Goal: Entertainment & Leisure: Consume media (video, audio)

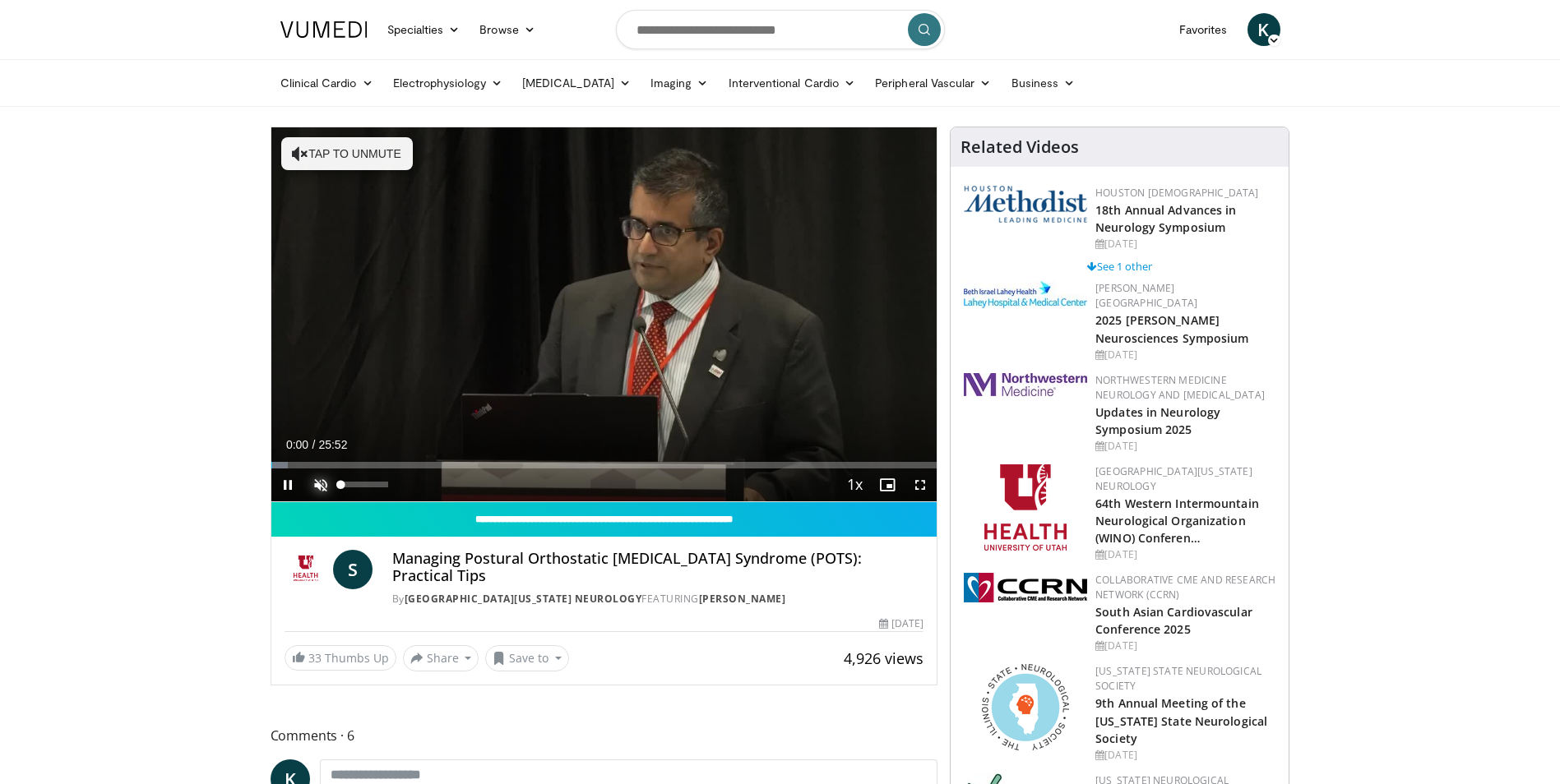
click at [315, 484] on span "Video Player" at bounding box center [320, 485] width 33 height 33
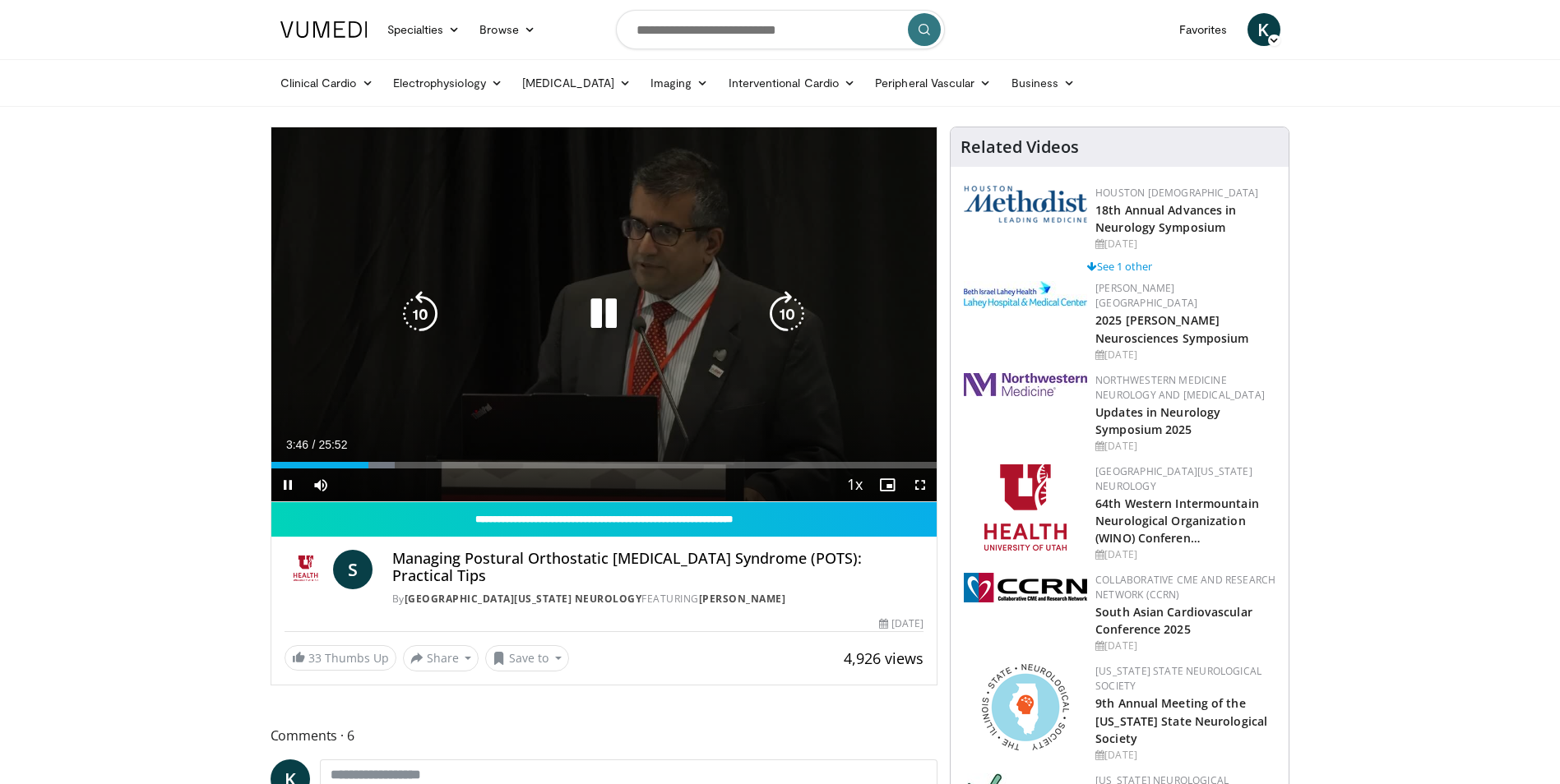
click at [288, 482] on video-js "**********" at bounding box center [605, 315] width 666 height 375
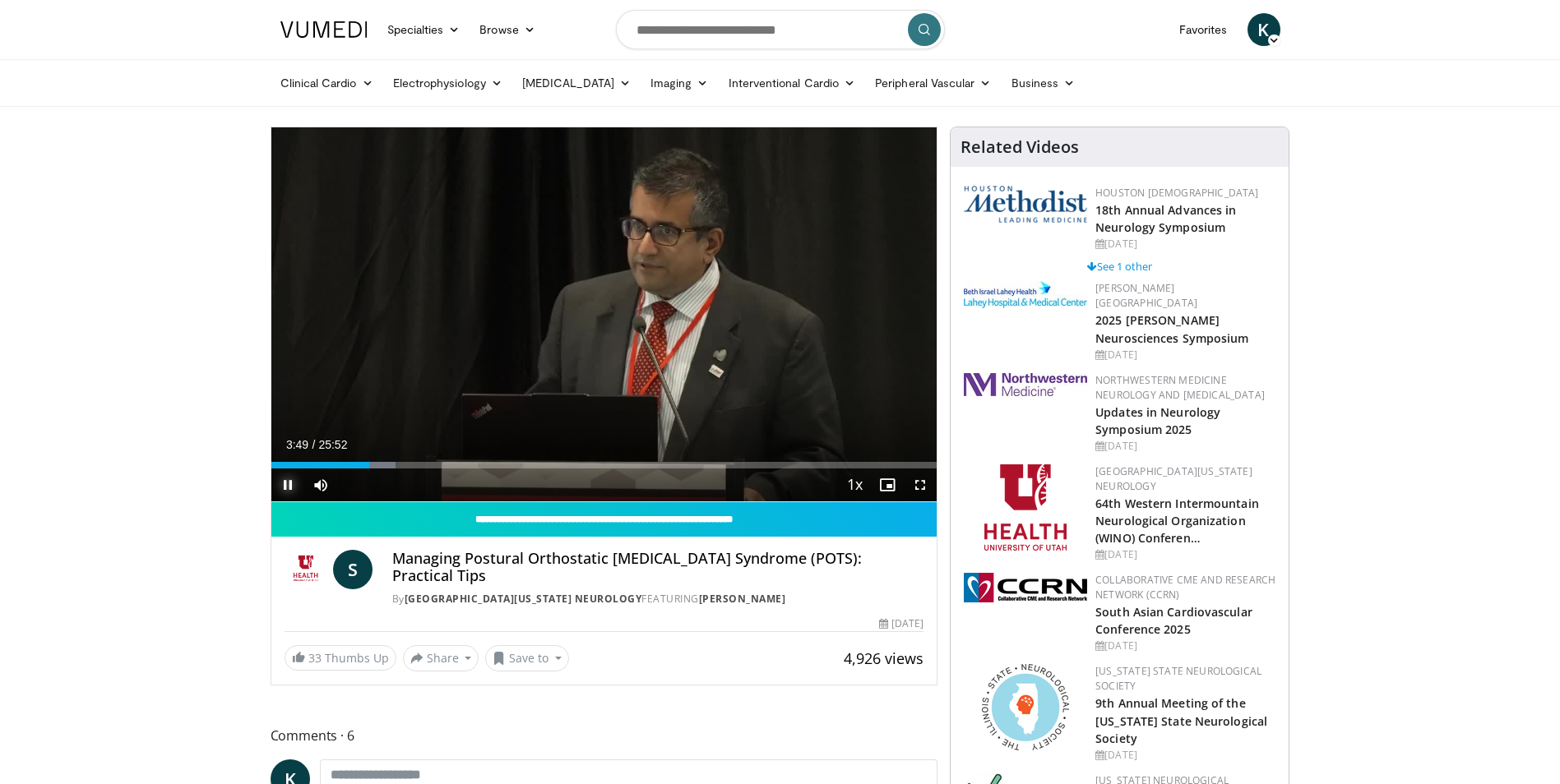
click at [286, 486] on span "Video Player" at bounding box center [288, 485] width 33 height 33
click at [320, 483] on span "Video Player" at bounding box center [320, 485] width 33 height 33
click at [319, 484] on span "Video Player" at bounding box center [320, 485] width 33 height 33
click at [287, 482] on span "Video Player" at bounding box center [288, 485] width 33 height 33
click at [288, 484] on span "Video Player" at bounding box center [288, 485] width 33 height 33
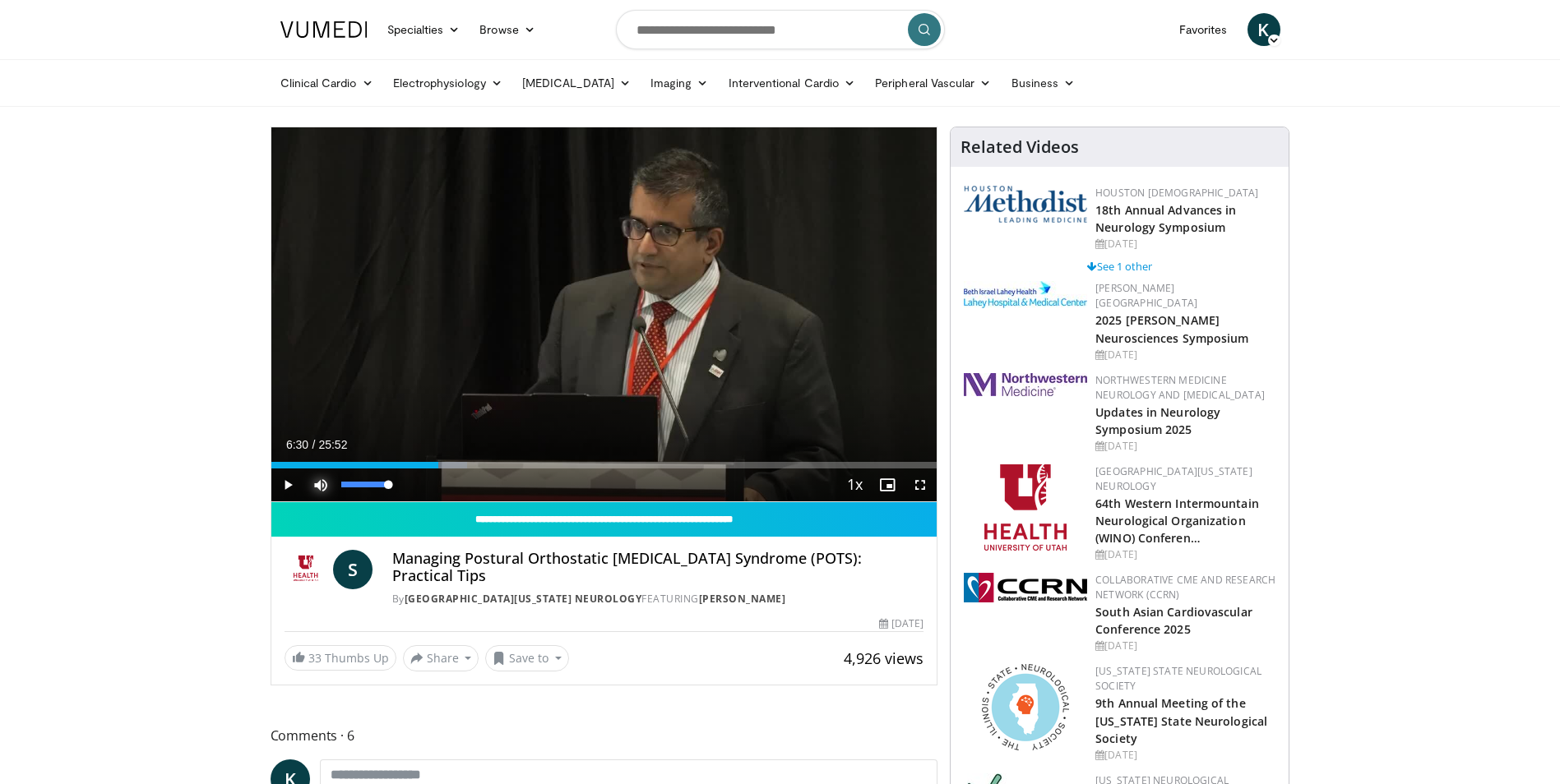
click at [315, 484] on span "Video Player" at bounding box center [320, 485] width 33 height 33
click at [318, 490] on span "Video Player" at bounding box center [320, 485] width 33 height 33
click at [285, 482] on span "Video Player" at bounding box center [288, 485] width 33 height 33
click at [286, 479] on span "Video Player" at bounding box center [288, 485] width 33 height 33
click at [286, 485] on span "Video Player" at bounding box center [288, 485] width 33 height 33
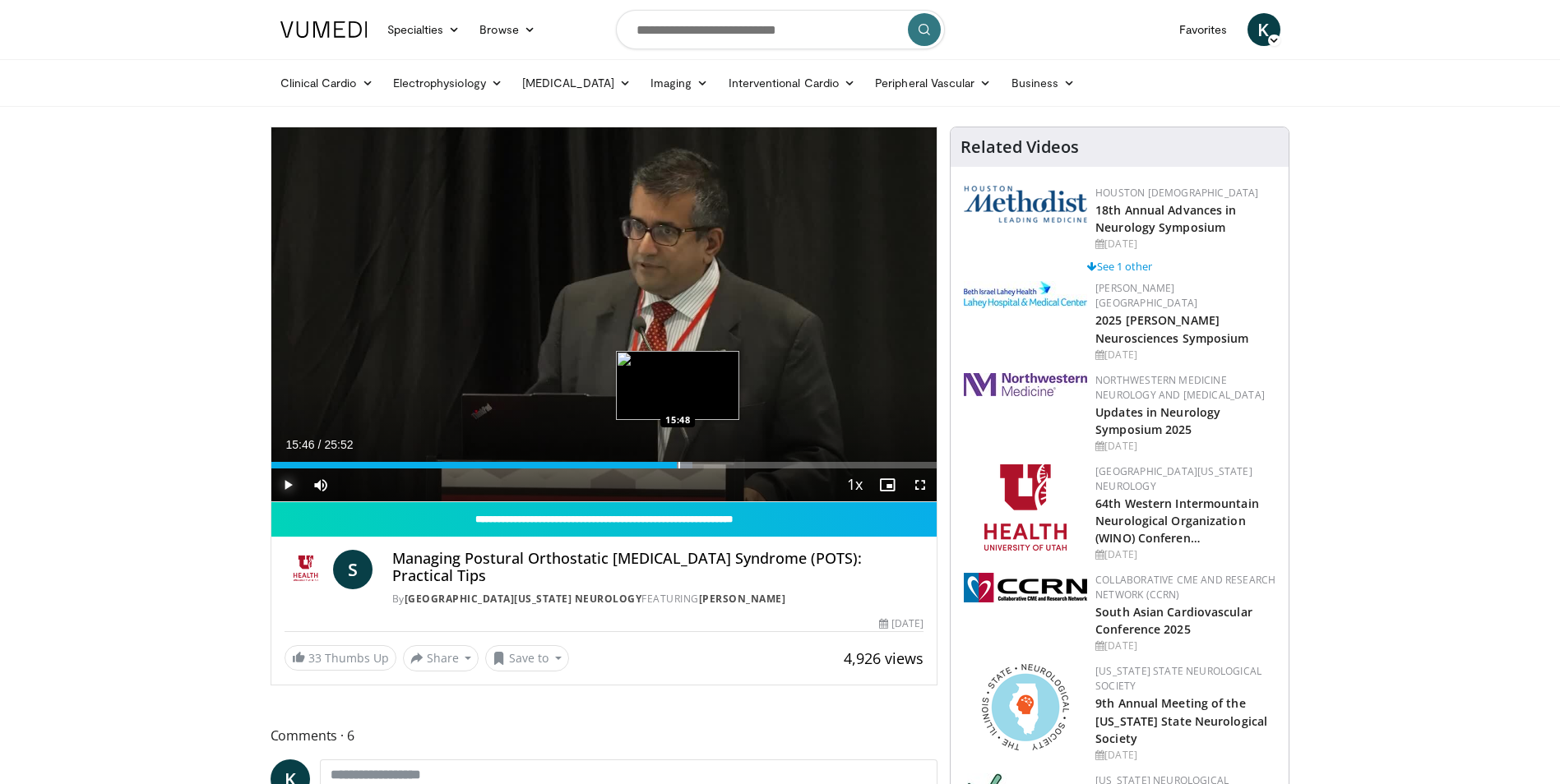
drag, startPoint x: 692, startPoint y: 465, endPoint x: 677, endPoint y: 465, distance: 15.0
click at [678, 465] on div "Progress Bar" at bounding box center [679, 465] width 2 height 7
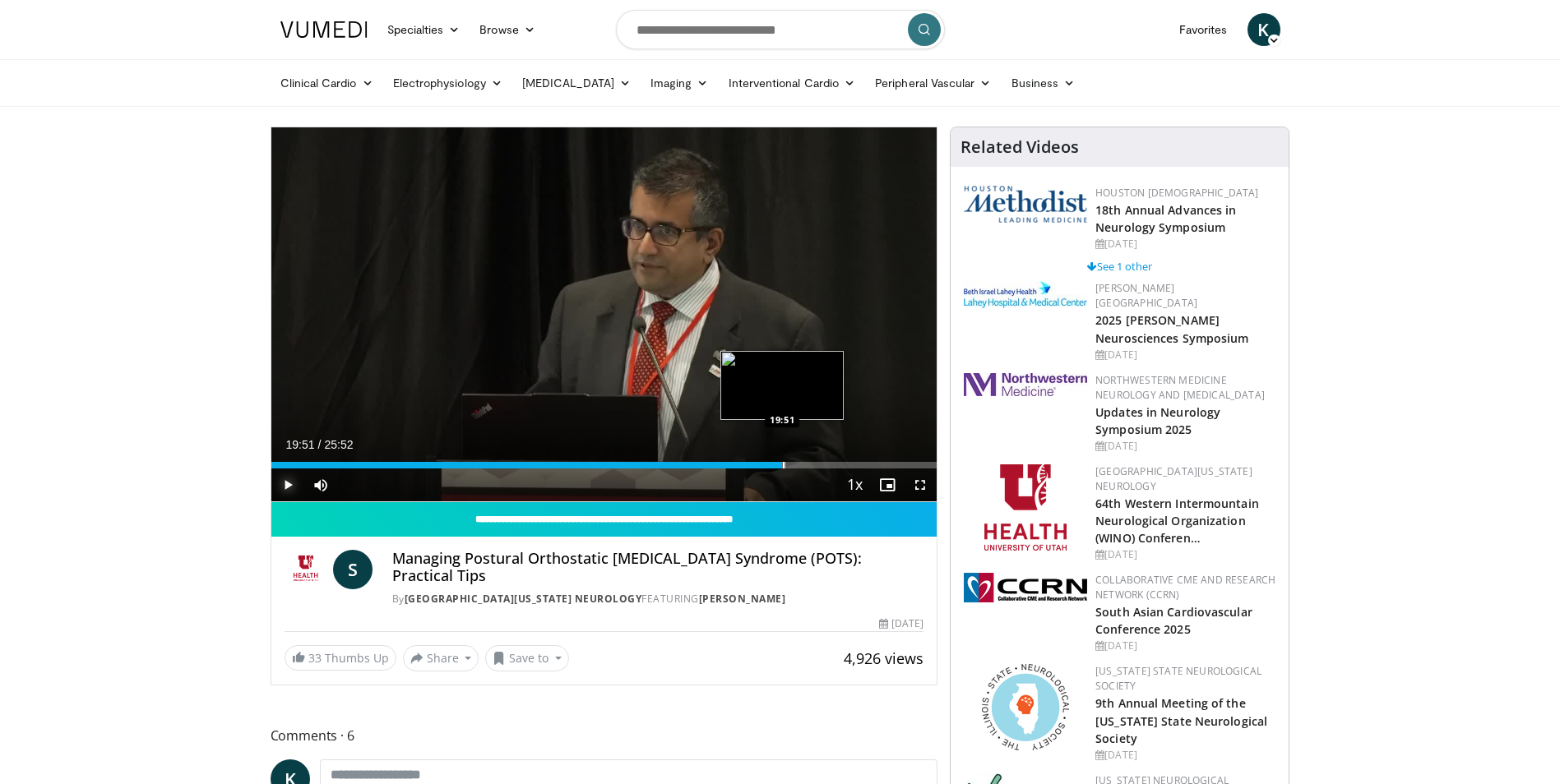
drag, startPoint x: 800, startPoint y: 467, endPoint x: 782, endPoint y: 468, distance: 18.0
click at [783, 468] on div "Progress Bar" at bounding box center [784, 465] width 2 height 7
click at [287, 481] on video-js "**********" at bounding box center [605, 315] width 666 height 375
drag, startPoint x: 795, startPoint y: 467, endPoint x: 781, endPoint y: 465, distance: 14.1
click at [784, 465] on div "Progress Bar" at bounding box center [785, 465] width 2 height 7
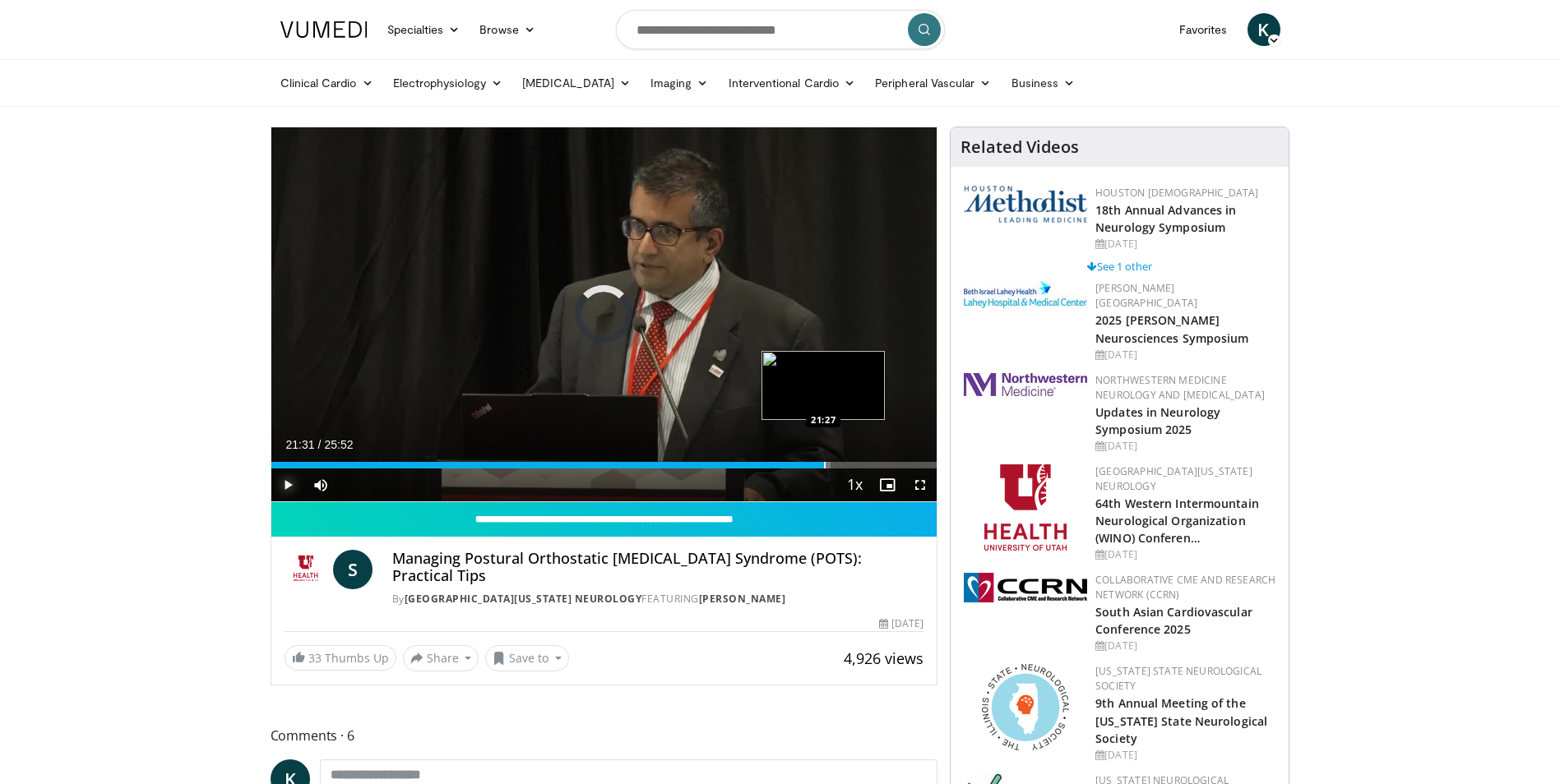
drag, startPoint x: 838, startPoint y: 465, endPoint x: 823, endPoint y: 465, distance: 15.0
click at [824, 465] on div "Progress Bar" at bounding box center [825, 465] width 2 height 7
drag, startPoint x: 934, startPoint y: 465, endPoint x: 883, endPoint y: 466, distance: 51.0
click at [884, 466] on div "Progress Bar" at bounding box center [885, 465] width 2 height 7
click at [893, 466] on div "Progress Bar" at bounding box center [894, 465] width 2 height 7
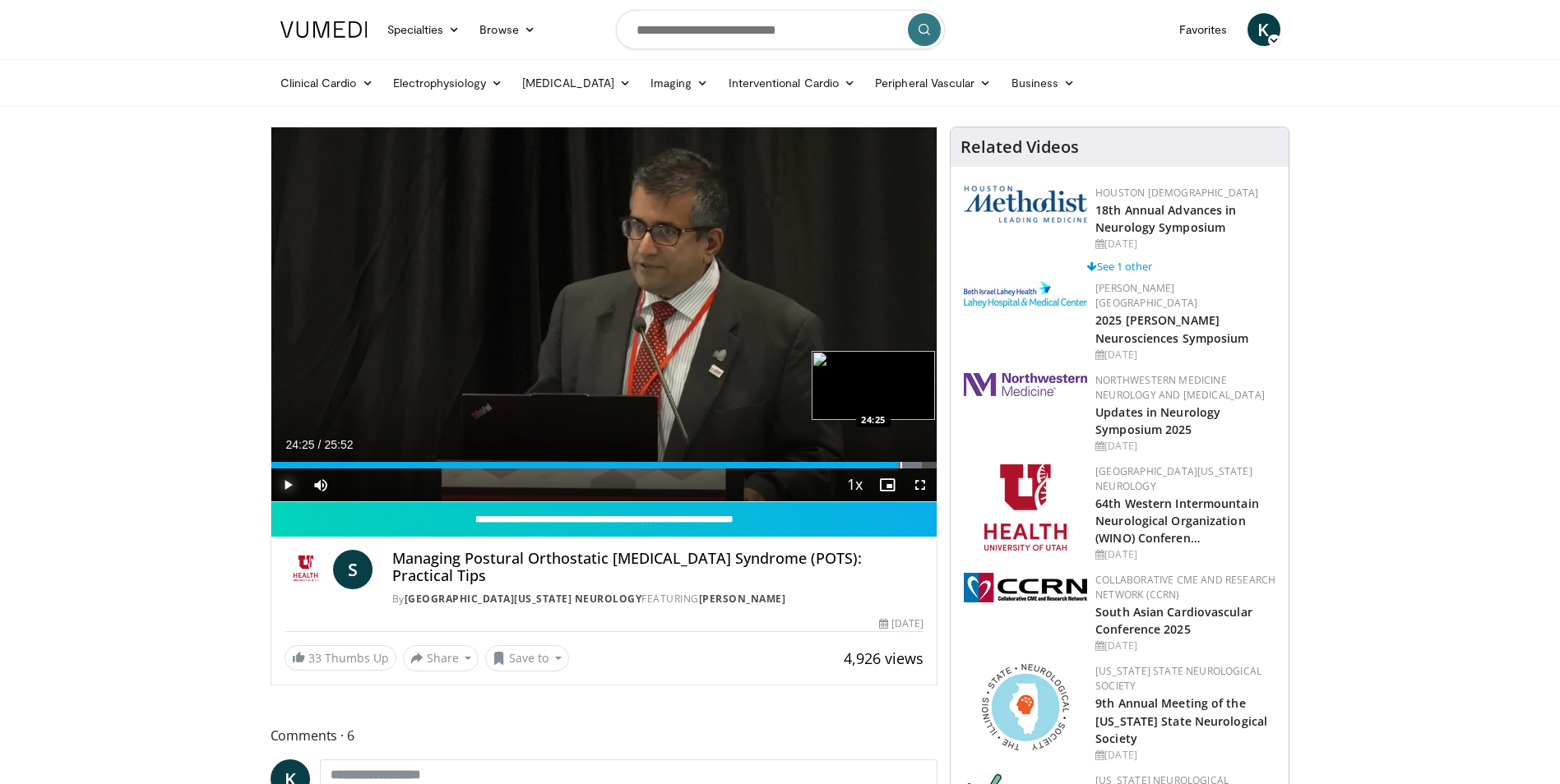
click at [900, 462] on div "Progress Bar" at bounding box center [901, 465] width 2 height 7
